Goal: Book appointment/travel/reservation

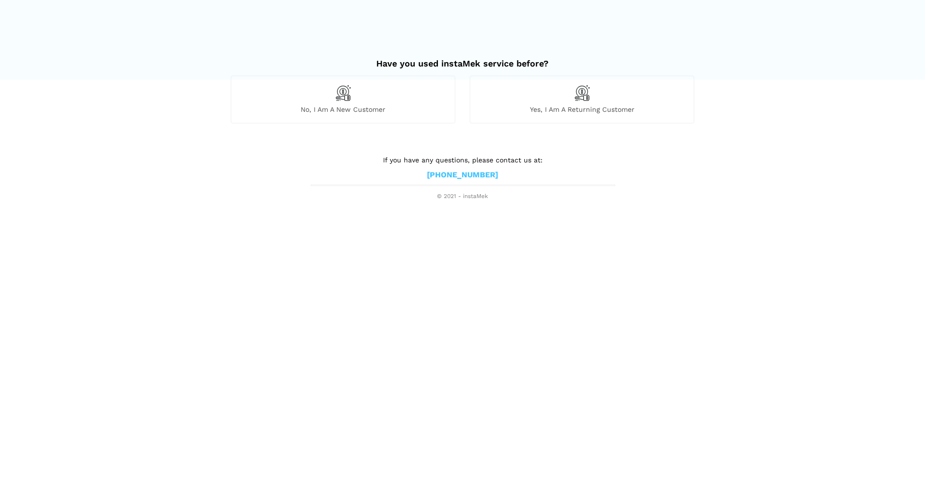
click at [385, 98] on div "No, I am a new customer" at bounding box center [343, 99] width 225 height 47
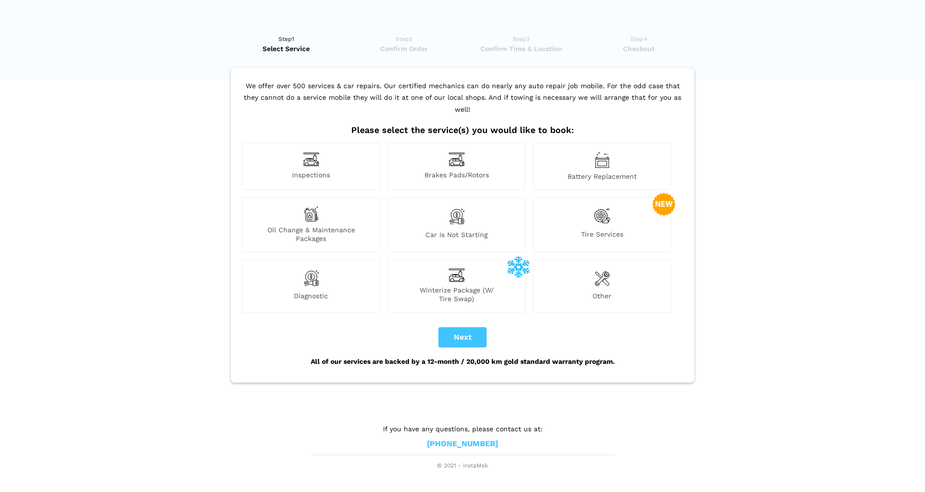
click at [563, 209] on div "Tire Services" at bounding box center [602, 224] width 138 height 55
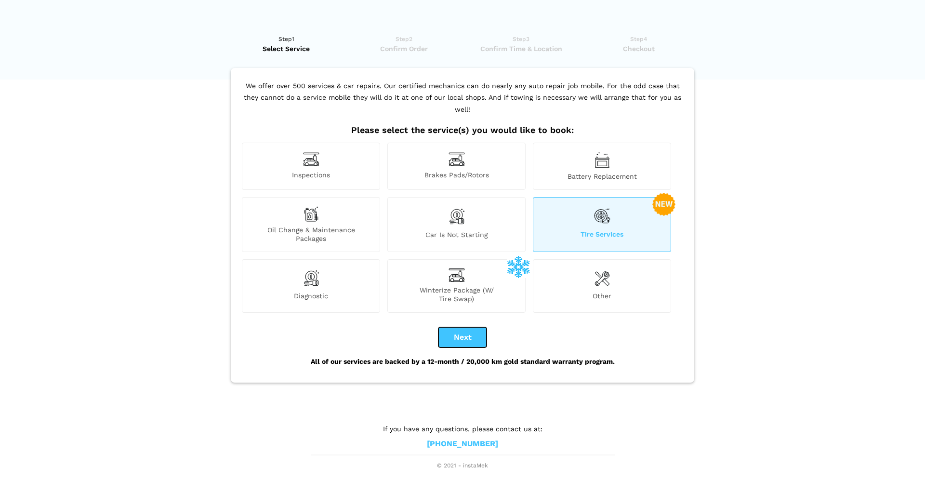
click at [468, 329] on button "Next" at bounding box center [463, 337] width 48 height 20
checkbox input "true"
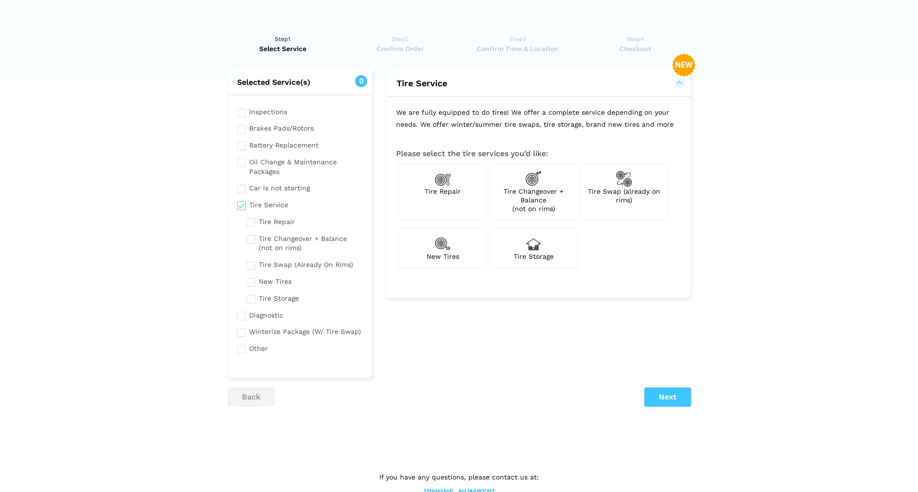
click at [613, 200] on div "Tire Swap (already on rims)" at bounding box center [624, 192] width 88 height 58
checkbox input "true"
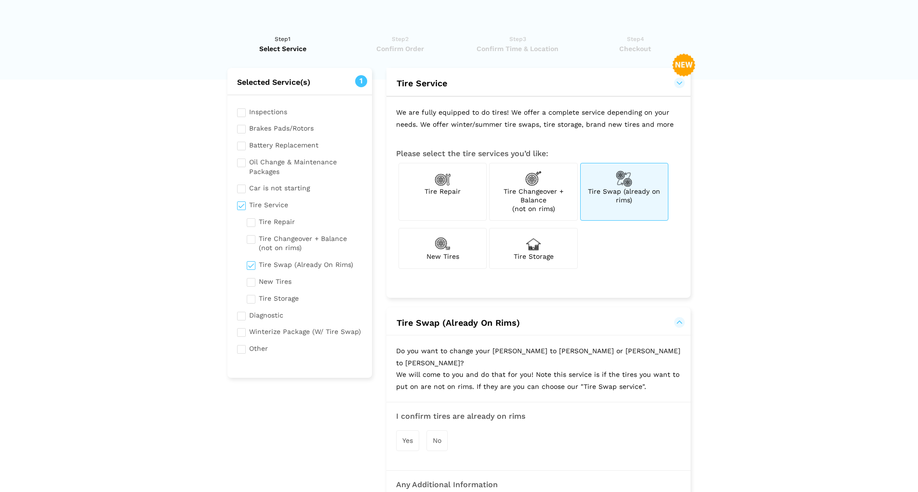
scroll to position [145, 0]
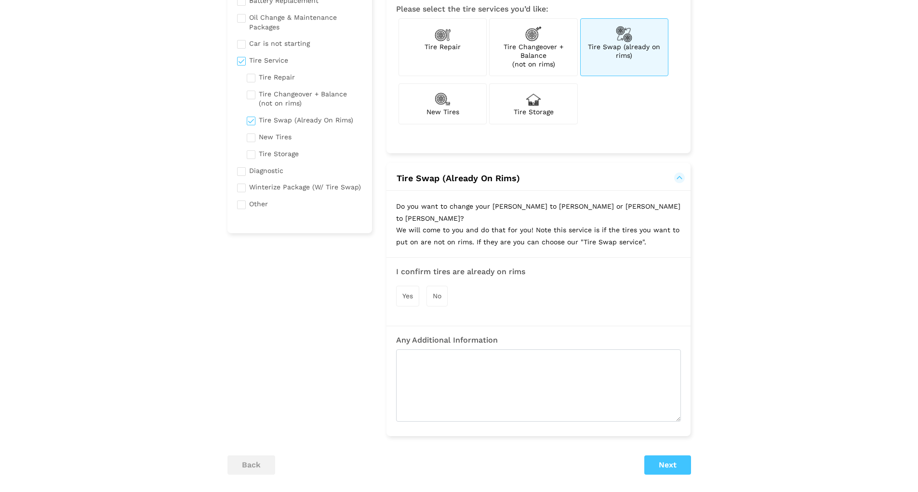
click at [409, 292] on span "Yes" at bounding box center [407, 296] width 11 height 8
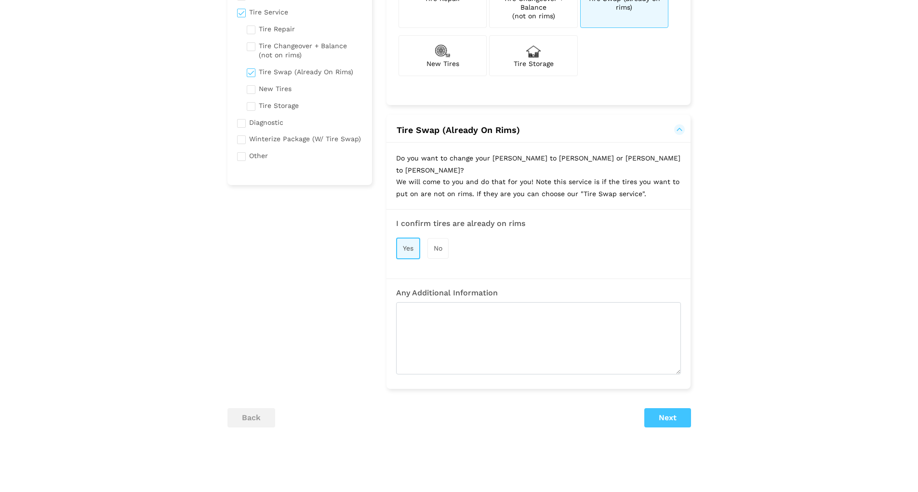
scroll to position [228, 0]
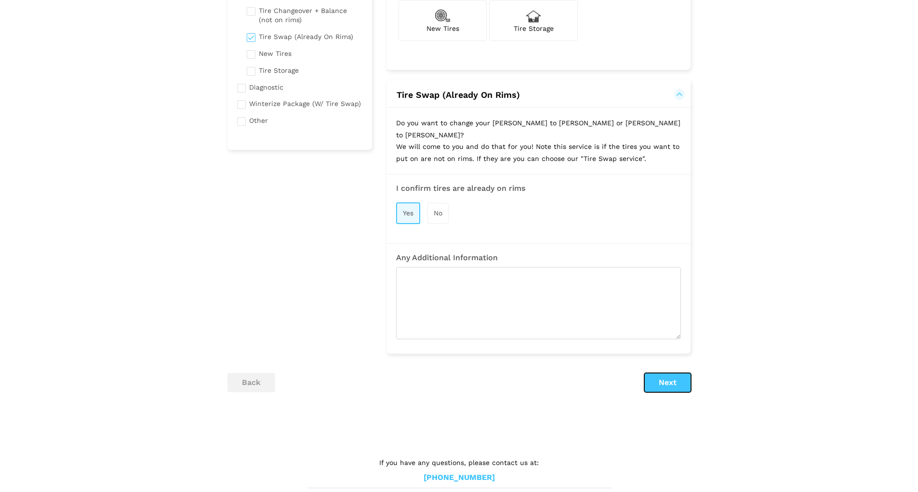
click at [674, 375] on button "Next" at bounding box center [667, 382] width 47 height 19
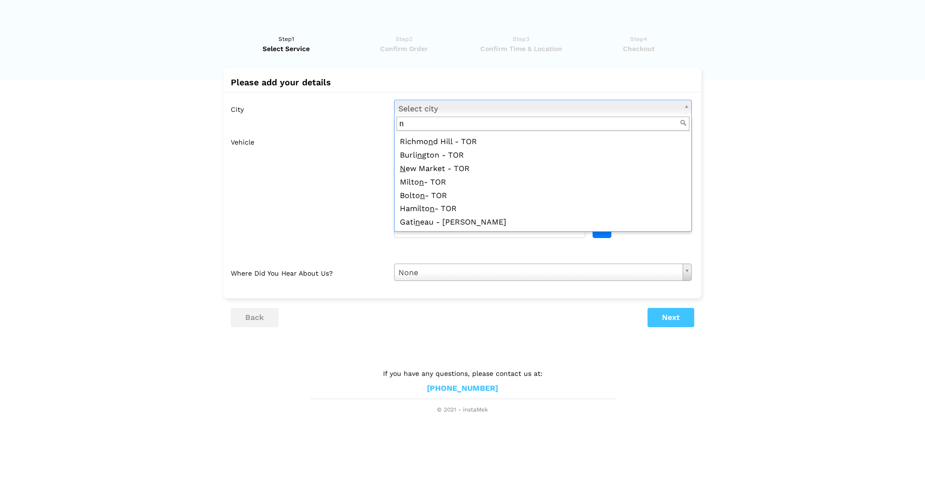
scroll to position [0, 0]
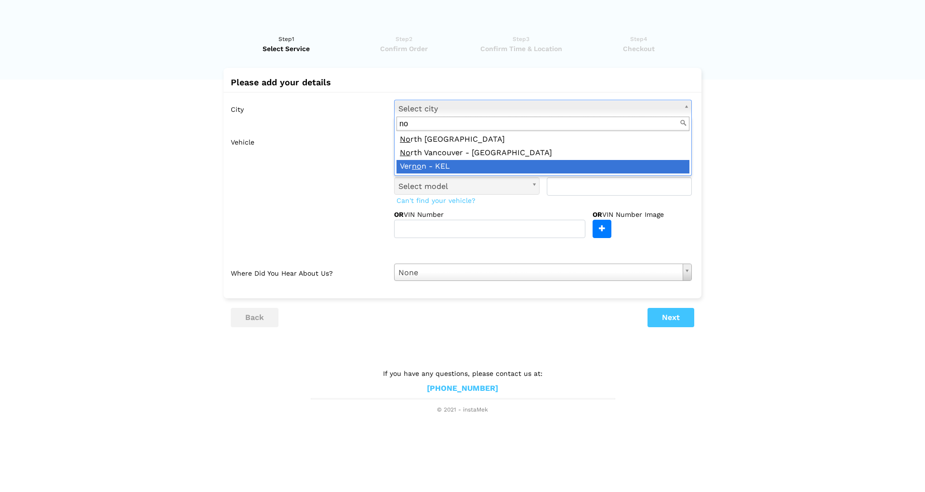
type input "n"
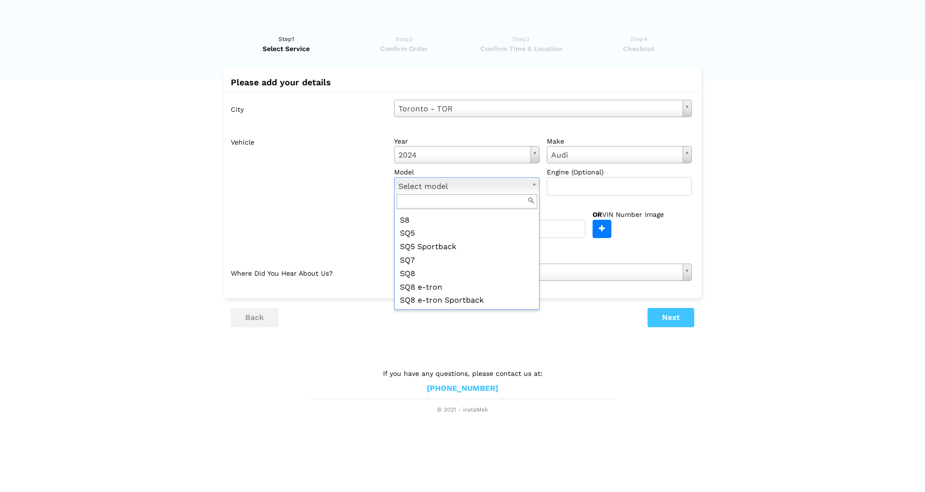
scroll to position [498, 0]
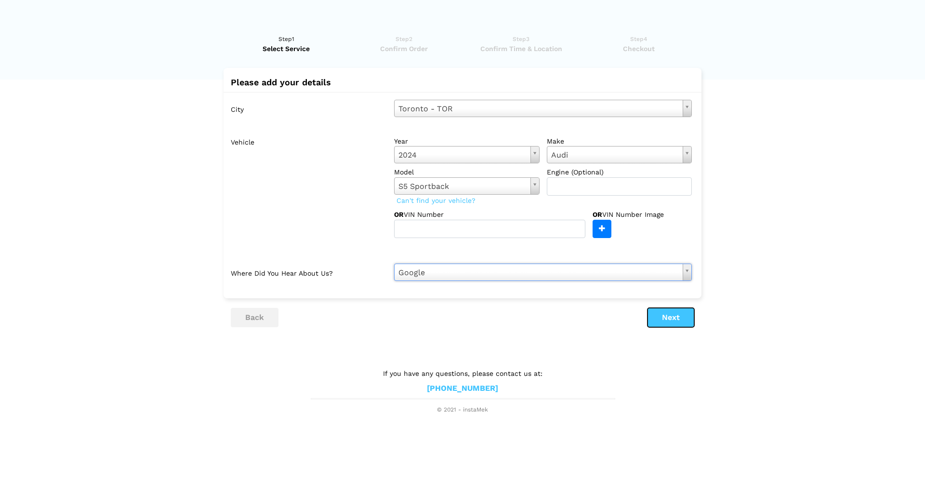
click at [690, 316] on button "Next" at bounding box center [671, 317] width 47 height 19
